Goal: Task Accomplishment & Management: Manage account settings

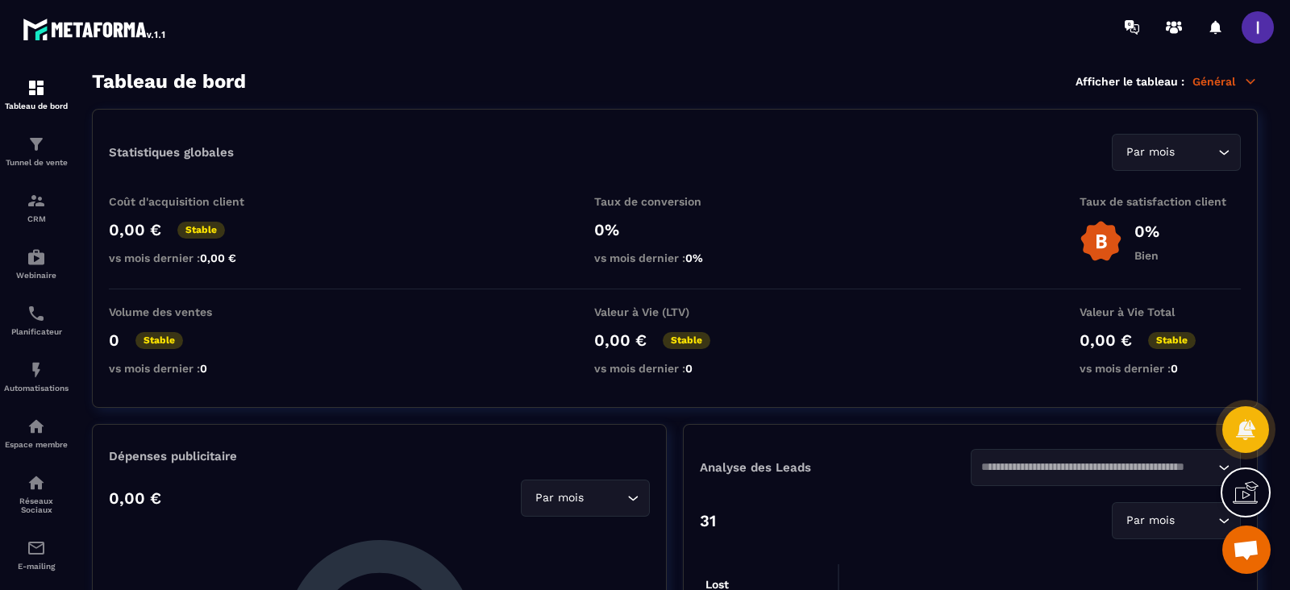
click at [1262, 30] on span at bounding box center [1257, 27] width 32 height 32
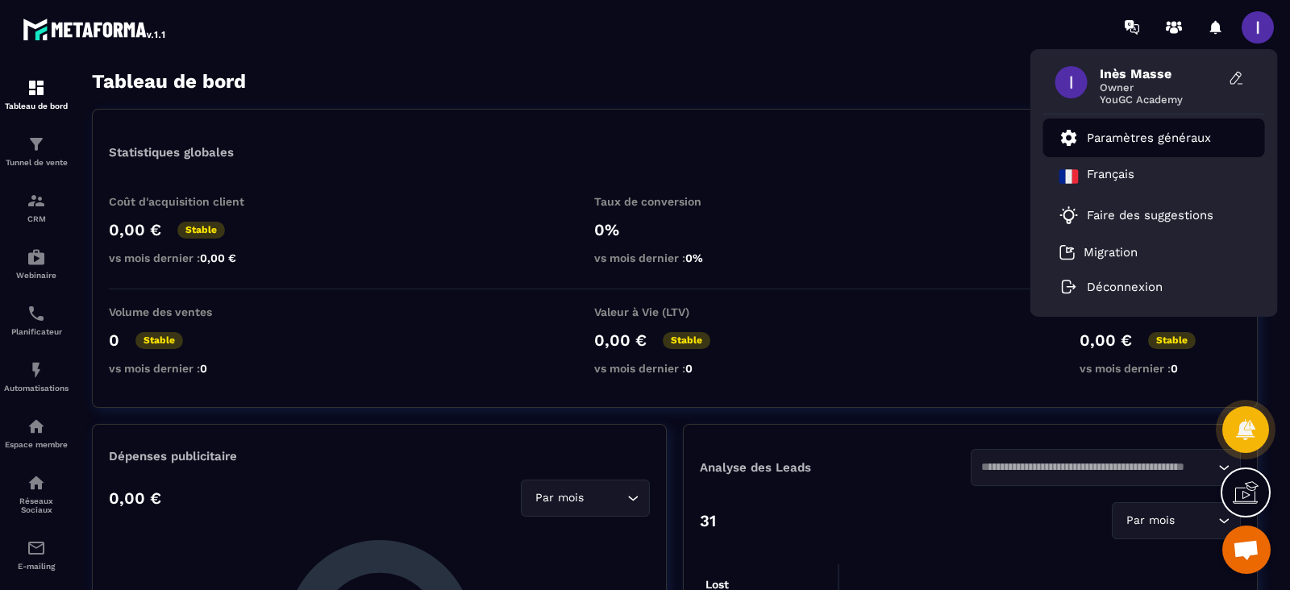
click at [1166, 123] on li "Paramètres généraux" at bounding box center [1154, 138] width 222 height 39
click at [1165, 129] on link "Paramètres généraux" at bounding box center [1135, 137] width 152 height 19
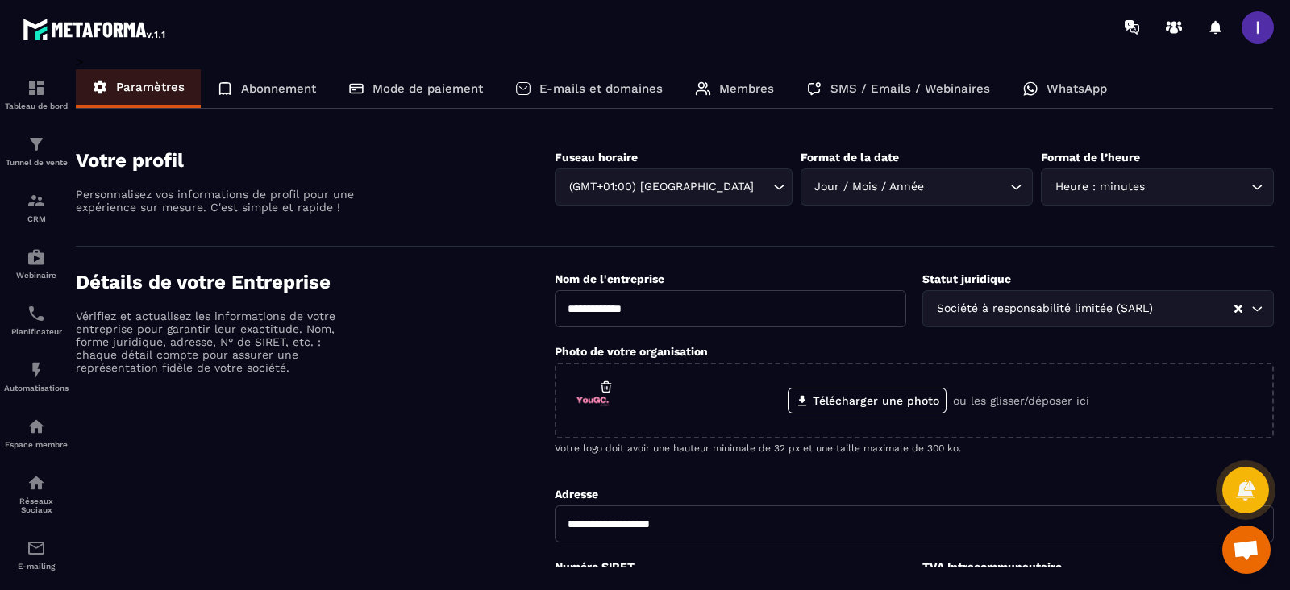
click at [758, 82] on p "Membres" at bounding box center [746, 88] width 55 height 15
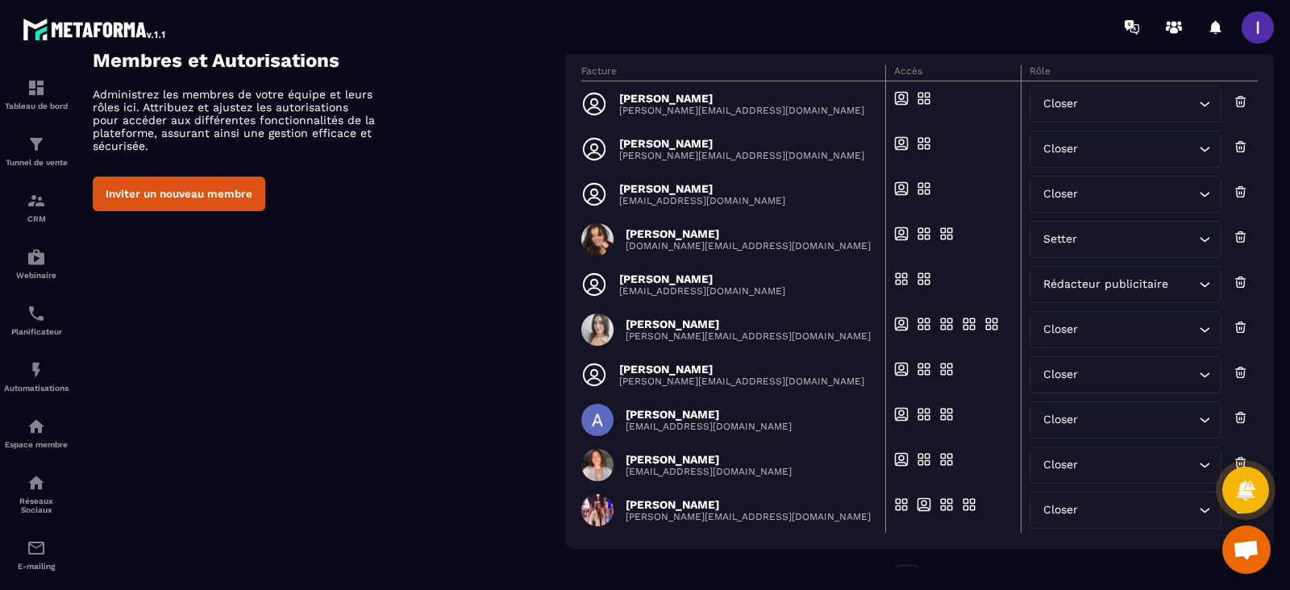
scroll to position [151, 0]
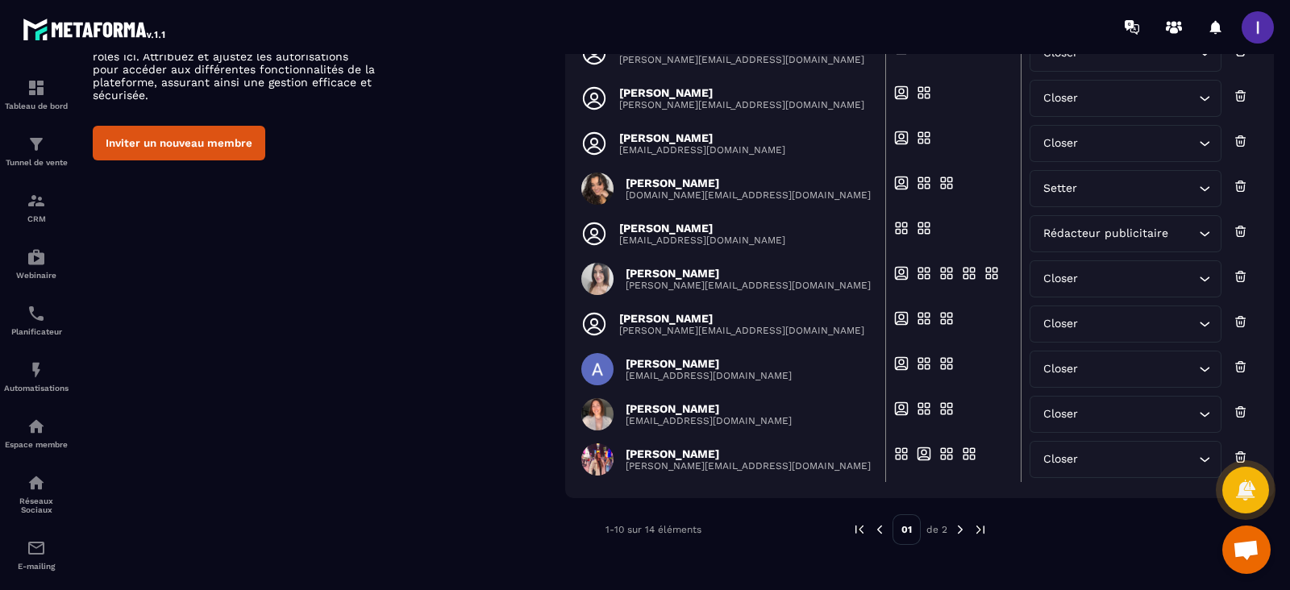
click at [957, 533] on img at bounding box center [960, 529] width 15 height 15
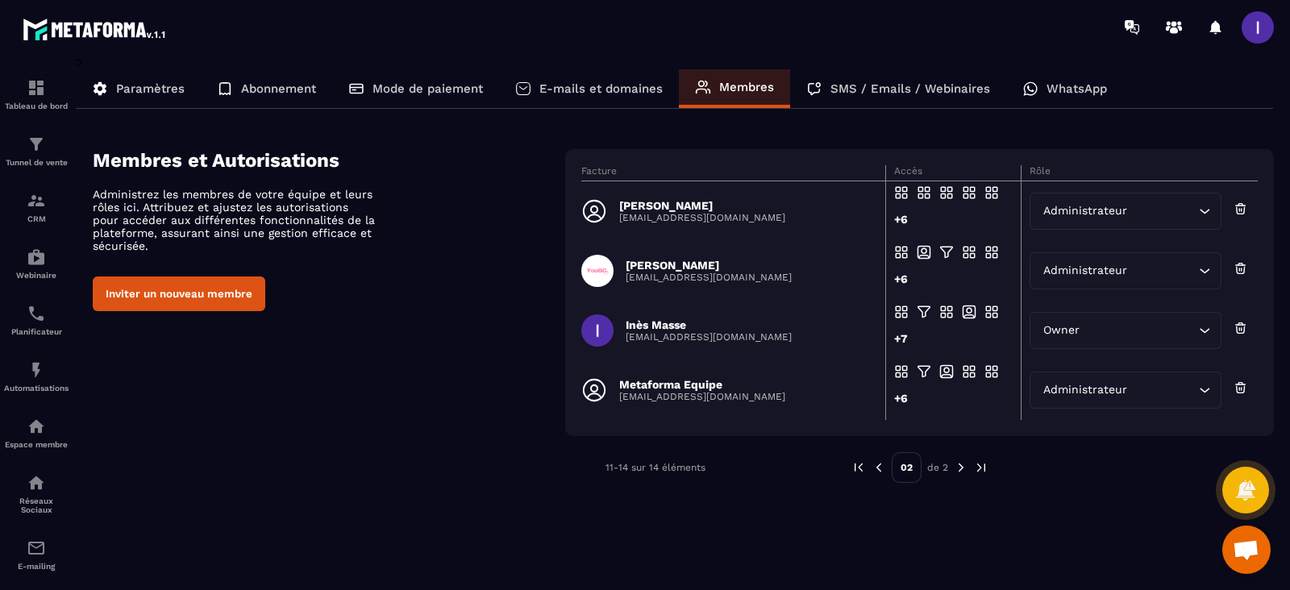
scroll to position [0, 0]
click at [1080, 263] on div "Administrateur" at bounding box center [1117, 271] width 159 height 18
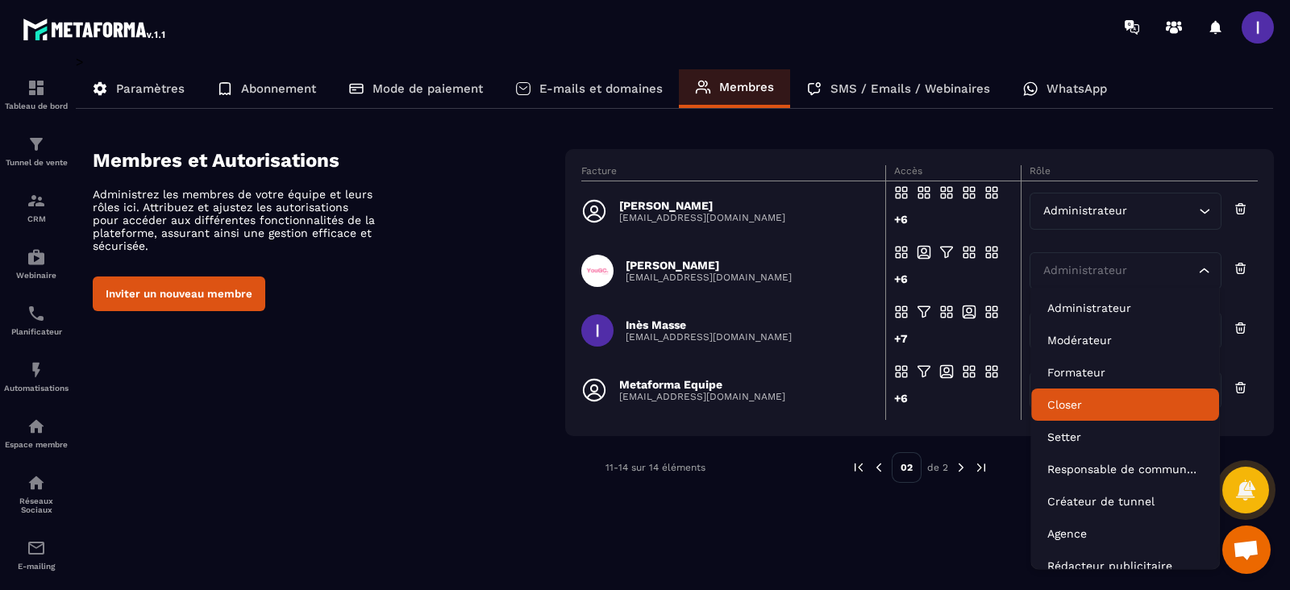
click at [1066, 393] on li "Closer" at bounding box center [1125, 405] width 188 height 32
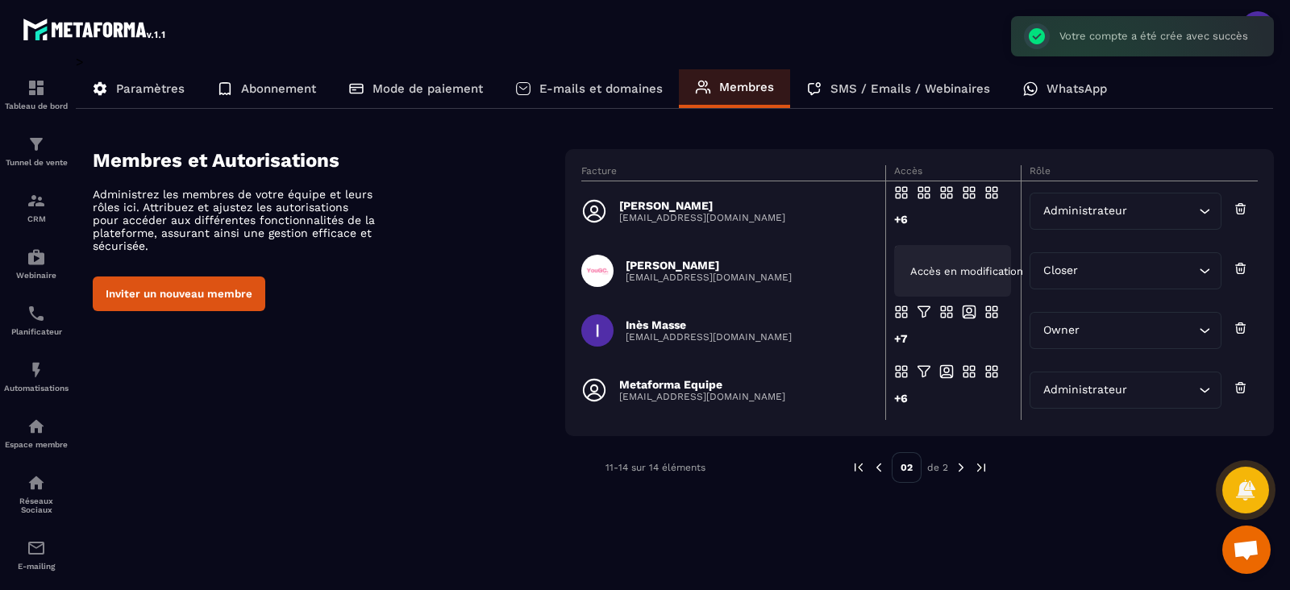
click at [931, 252] on div "Accès en modification" at bounding box center [952, 271] width 117 height 52
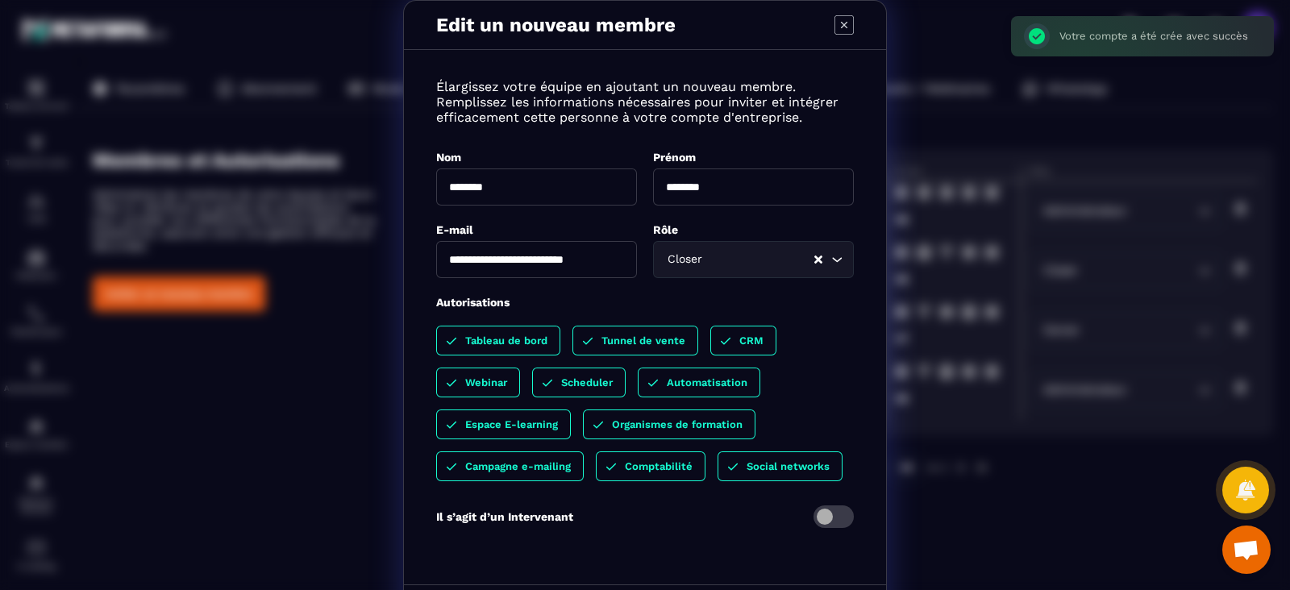
click at [572, 334] on div "Tableau de bord" at bounding box center [635, 341] width 126 height 30
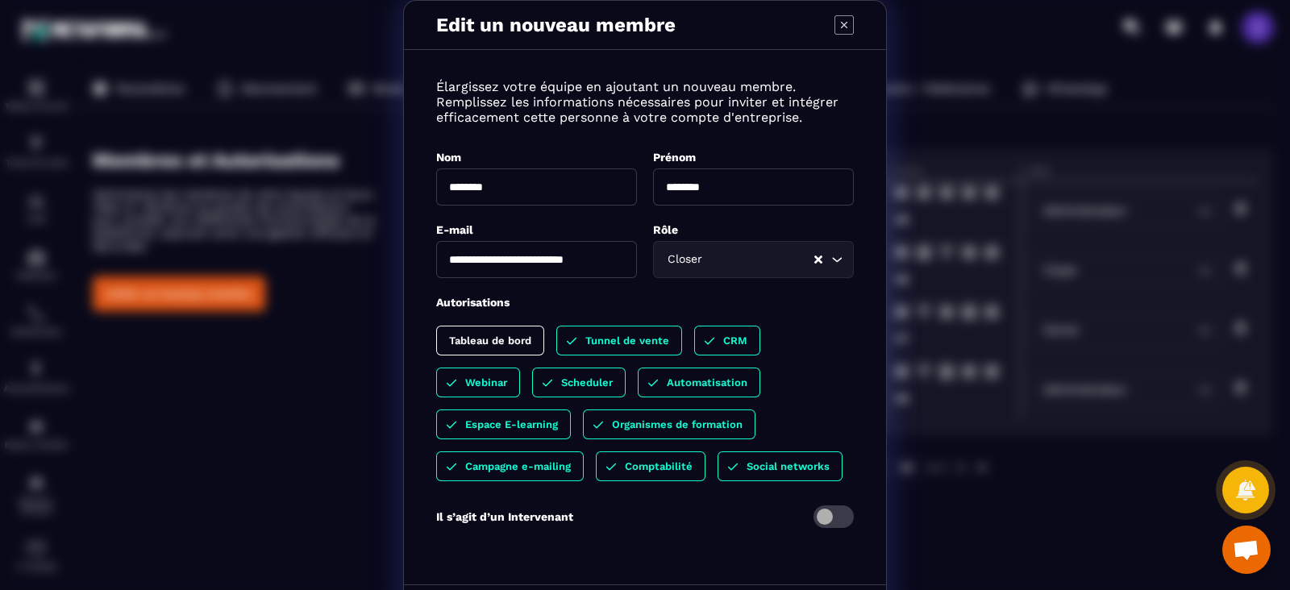
click at [642, 335] on p "Tunnel de vente" at bounding box center [627, 341] width 84 height 12
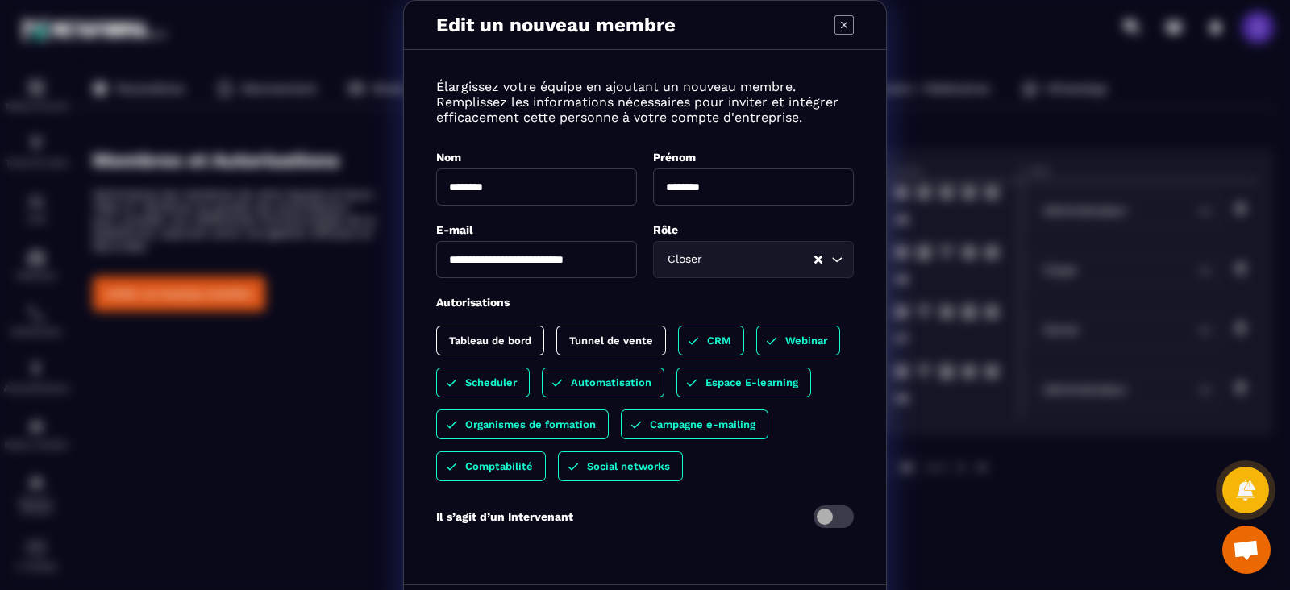
click at [787, 342] on p "Webinar" at bounding box center [806, 341] width 42 height 12
click at [741, 385] on p "Espace E-learning" at bounding box center [751, 382] width 93 height 12
click at [625, 381] on p "Automatisation" at bounding box center [611, 382] width 81 height 12
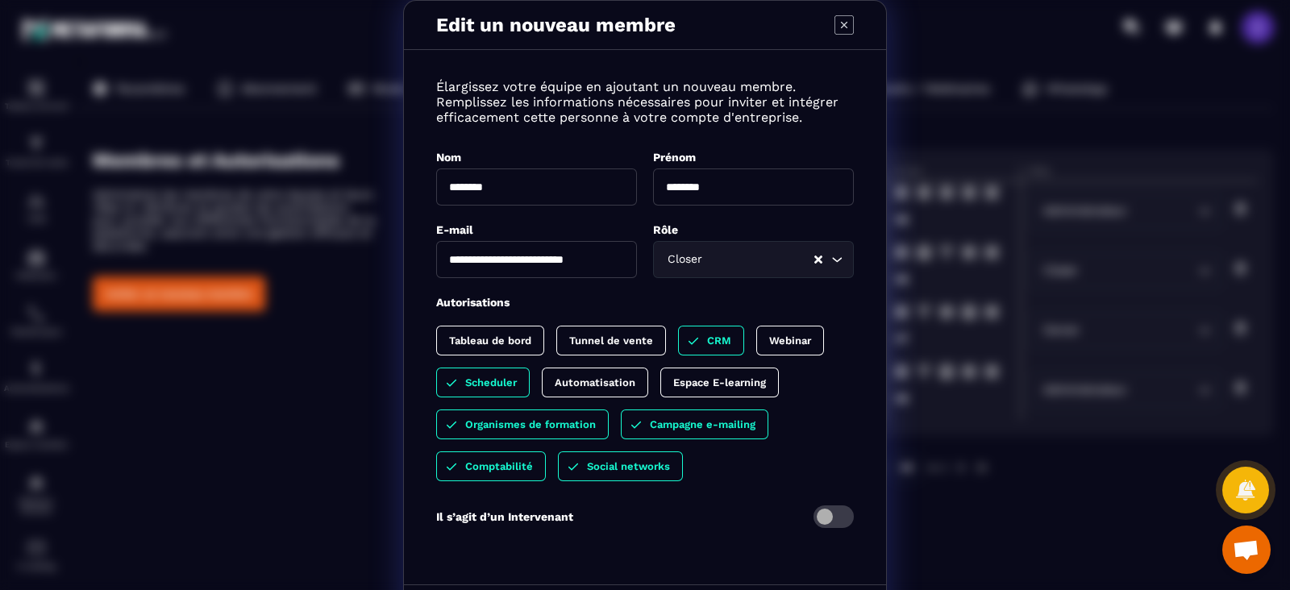
click at [560, 425] on p "Organismes de formation" at bounding box center [530, 424] width 131 height 12
drag, startPoint x: 655, startPoint y: 427, endPoint x: 635, endPoint y: 451, distance: 30.9
click at [655, 428] on p "Campagne e-mailing" at bounding box center [687, 424] width 106 height 12
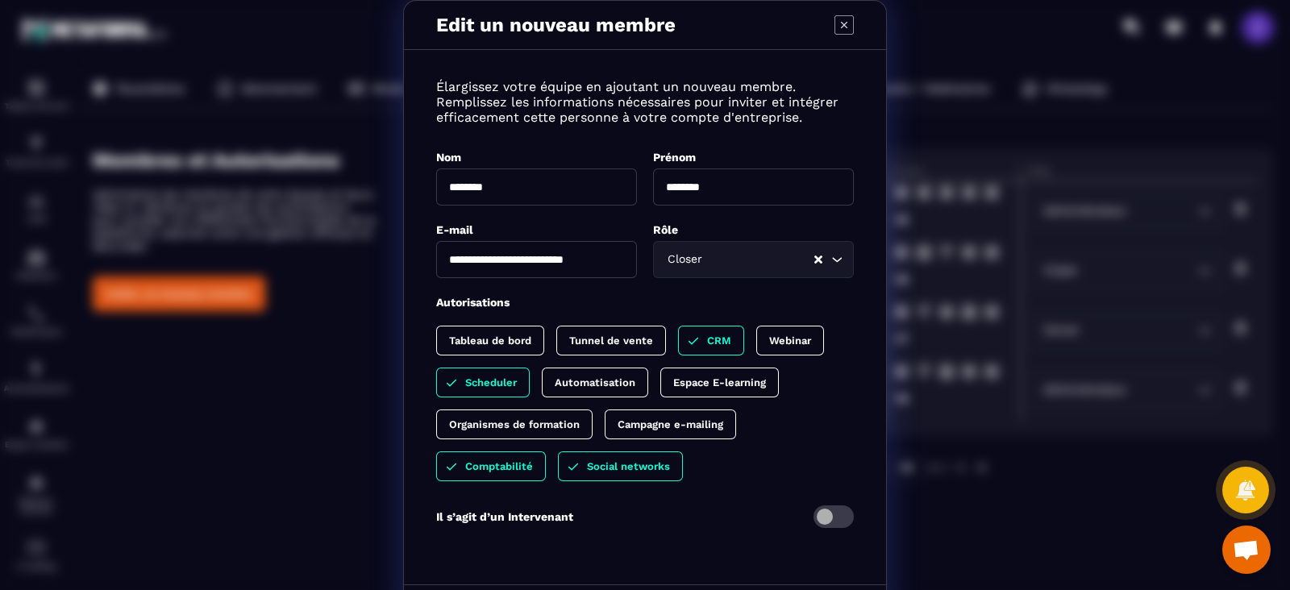
click at [612, 471] on p "Social networks" at bounding box center [628, 466] width 83 height 12
click at [508, 472] on p "Comptabilité" at bounding box center [499, 466] width 68 height 12
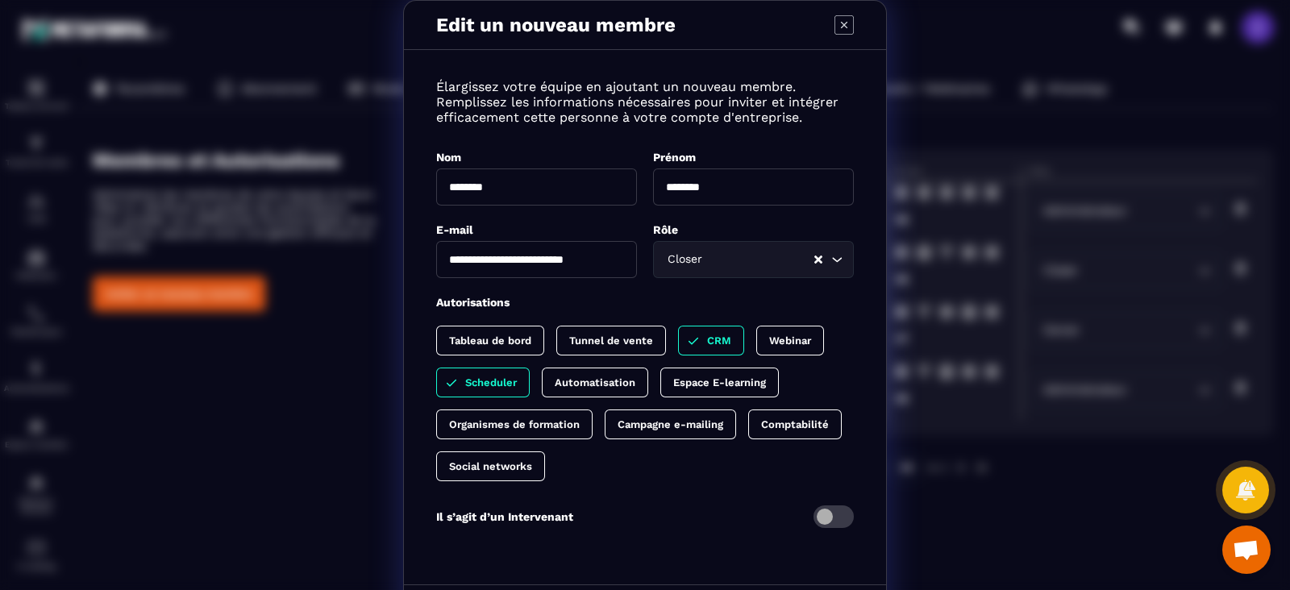
click at [928, 305] on div "**********" at bounding box center [645, 326] width 1290 height 653
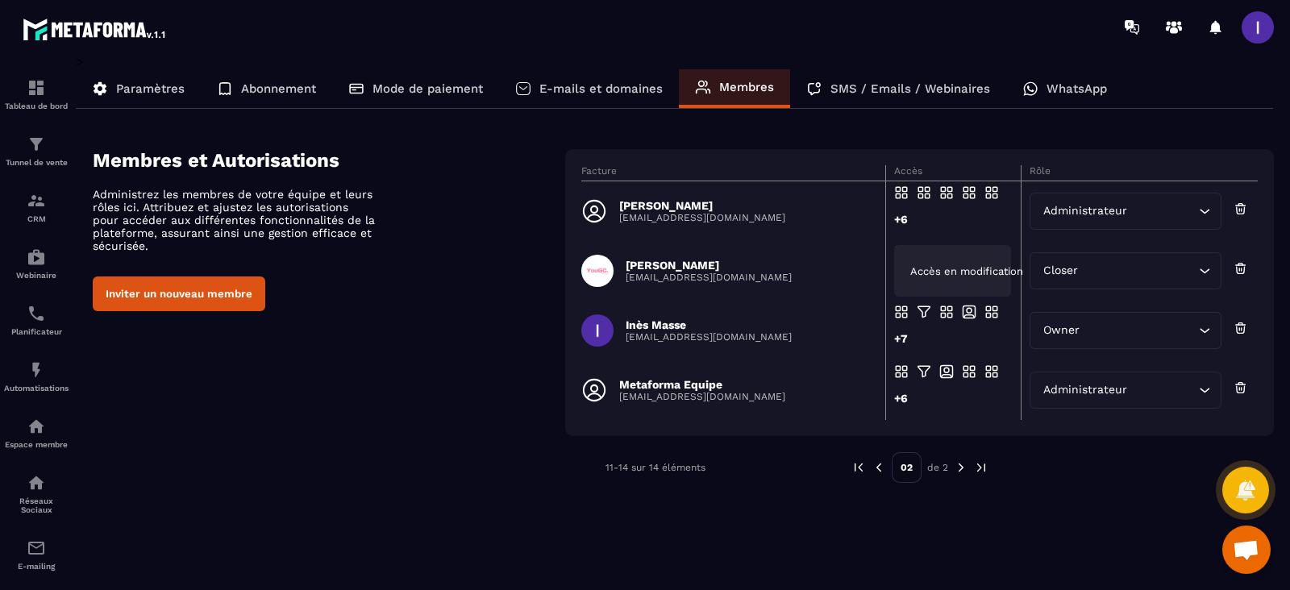
click at [910, 283] on div "Accès en modification" at bounding box center [952, 271] width 117 height 52
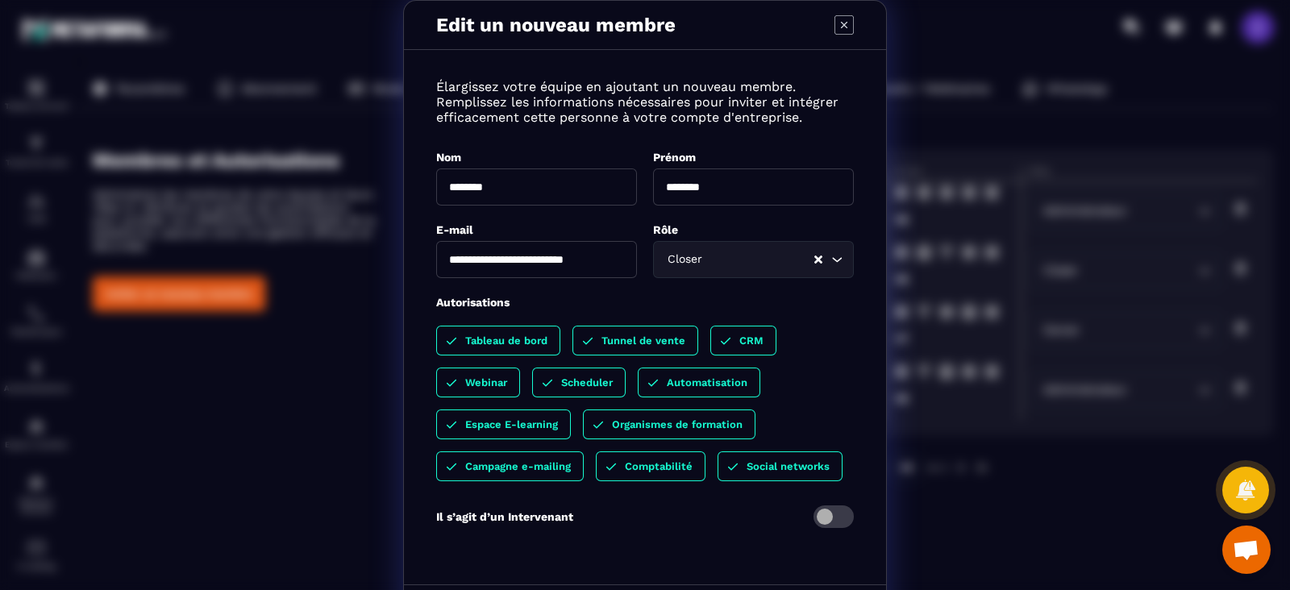
click at [499, 339] on p "Tableau de bord" at bounding box center [506, 341] width 82 height 12
click at [484, 381] on p "Webinar" at bounding box center [486, 382] width 42 height 12
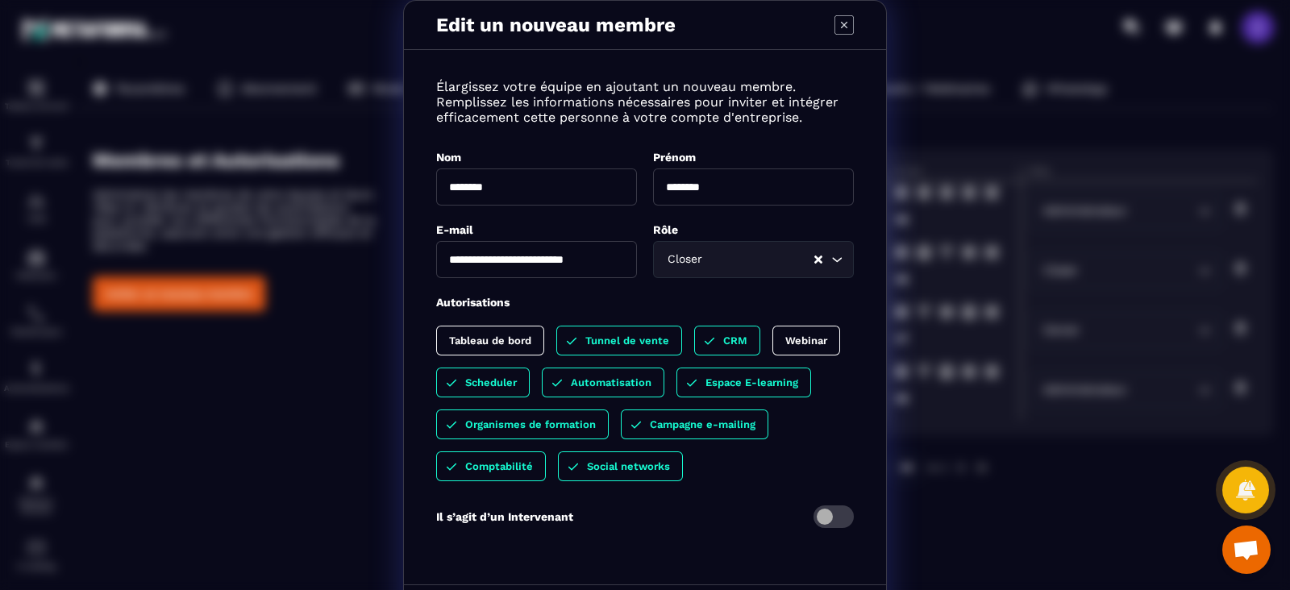
click at [676, 376] on div "Automatisation" at bounding box center [743, 383] width 135 height 30
click at [593, 343] on p "Tunnel de vente" at bounding box center [627, 341] width 84 height 12
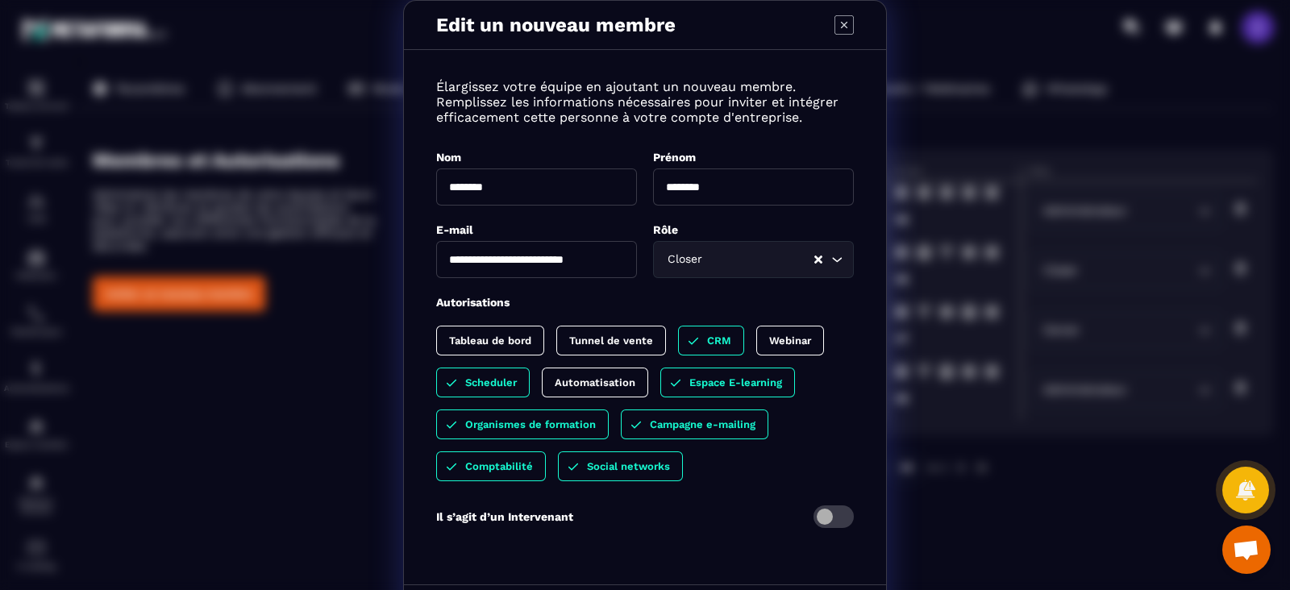
drag, startPoint x: 740, startPoint y: 389, endPoint x: 736, endPoint y: 408, distance: 19.0
click at [738, 389] on p "Espace E-learning" at bounding box center [735, 382] width 93 height 12
drag, startPoint x: 724, startPoint y: 427, endPoint x: 564, endPoint y: 453, distance: 161.7
click at [716, 426] on p "Campagne e-mailing" at bounding box center [703, 424] width 106 height 12
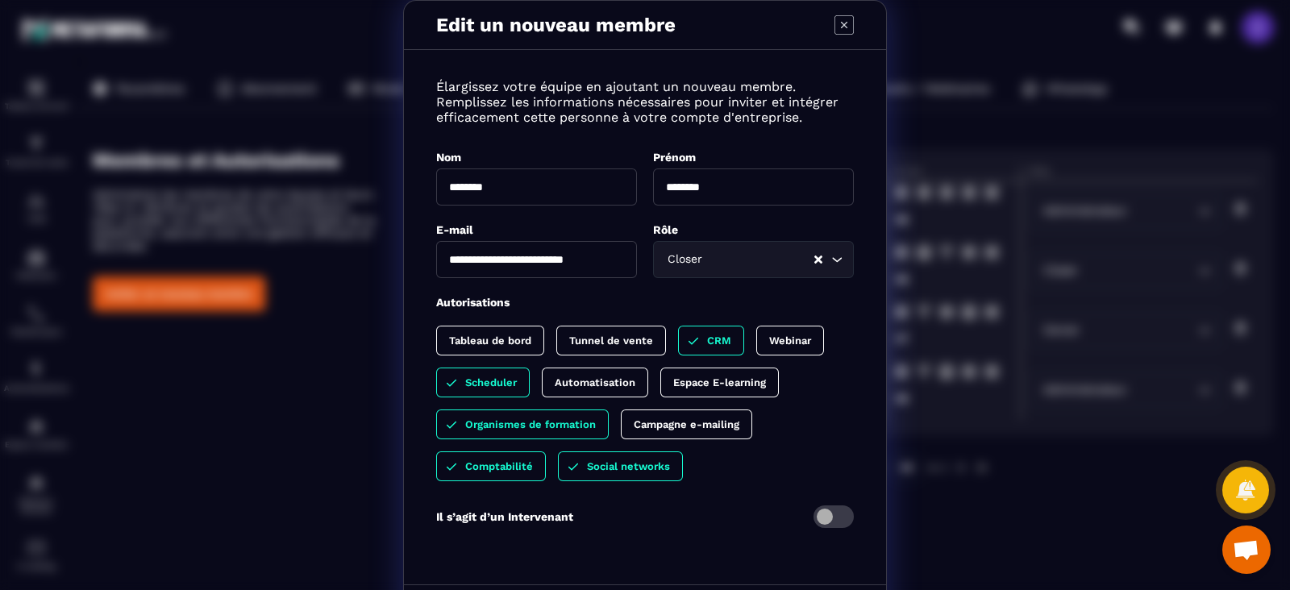
drag, startPoint x: 550, startPoint y: 411, endPoint x: 552, endPoint y: 426, distance: 15.5
click at [548, 414] on div "Tableau de bord Tunnel de vente CRM Webinar Scheduler Automatisation Espace E-l…" at bounding box center [645, 404] width 418 height 156
click at [550, 428] on p "Organismes de formation" at bounding box center [530, 424] width 131 height 12
click at [508, 463] on p "Comptabilité" at bounding box center [499, 466] width 68 height 12
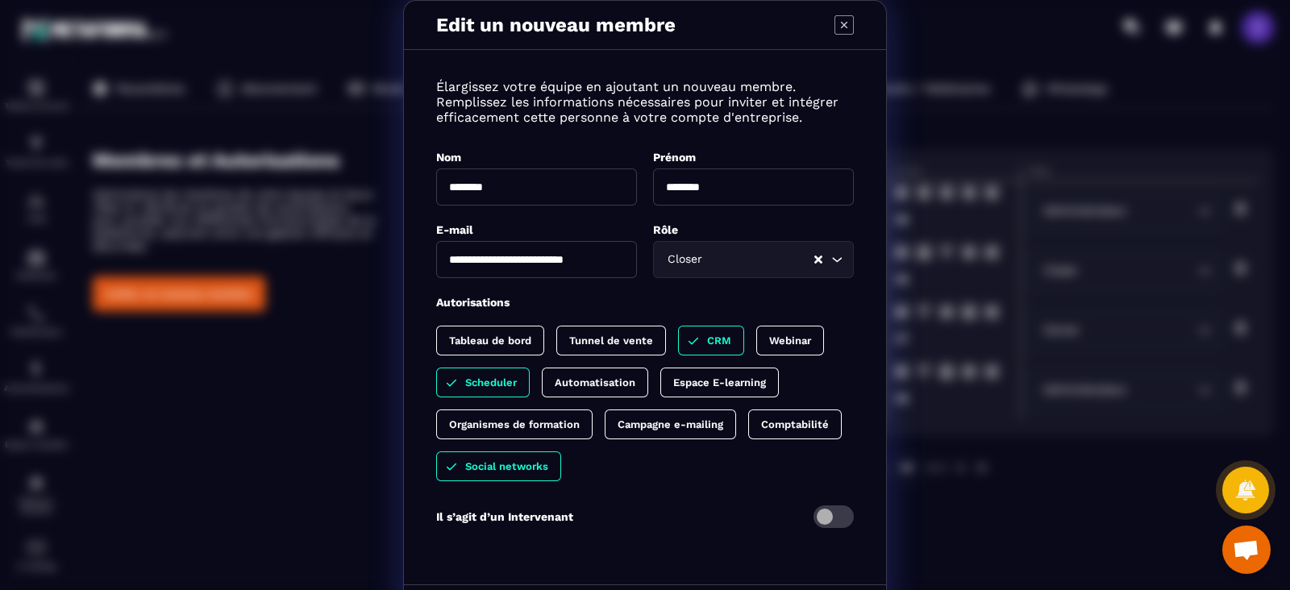
click at [580, 457] on div "Tableau de bord Tunnel de vente CRM Webinar Scheduler Automatisation Espace E-l…" at bounding box center [645, 404] width 418 height 156
click at [536, 470] on p "Social networks" at bounding box center [506, 466] width 83 height 12
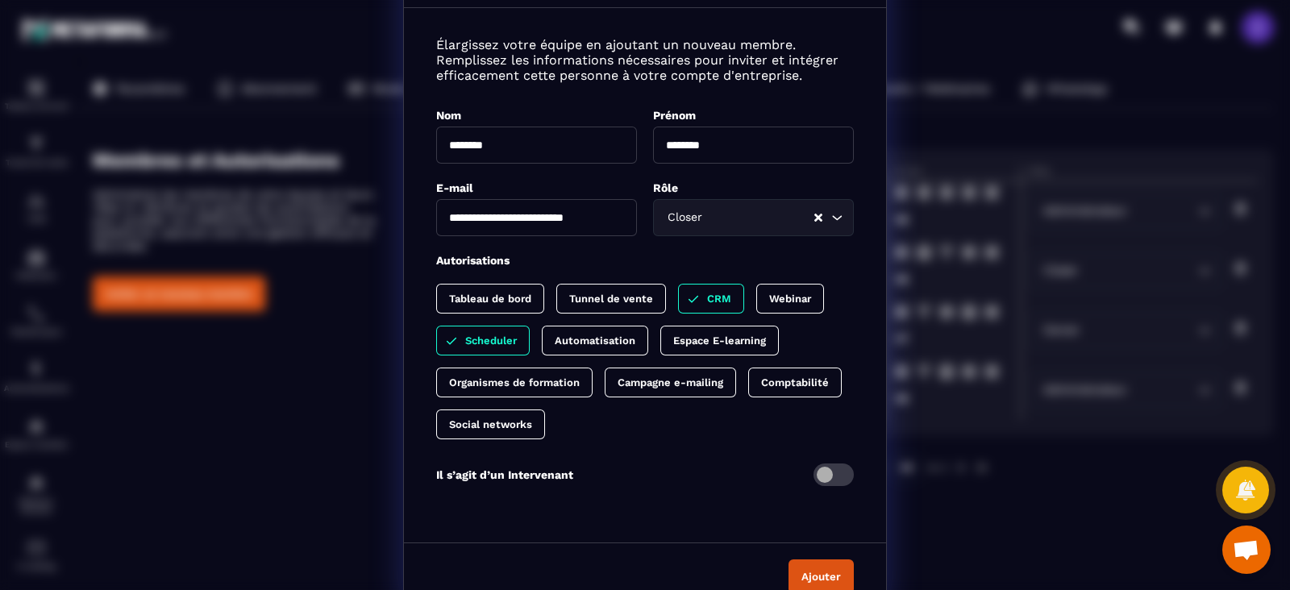
scroll to position [65, 0]
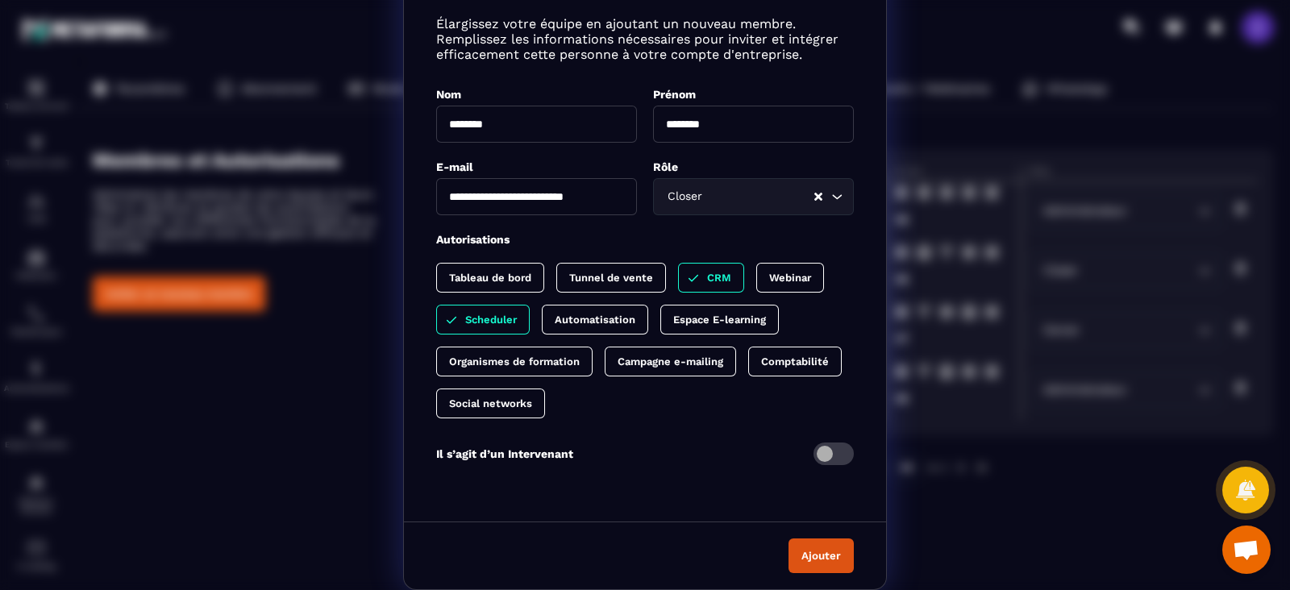
click at [801, 539] on button "Ajouter" at bounding box center [820, 556] width 65 height 35
